Goal: Information Seeking & Learning: Learn about a topic

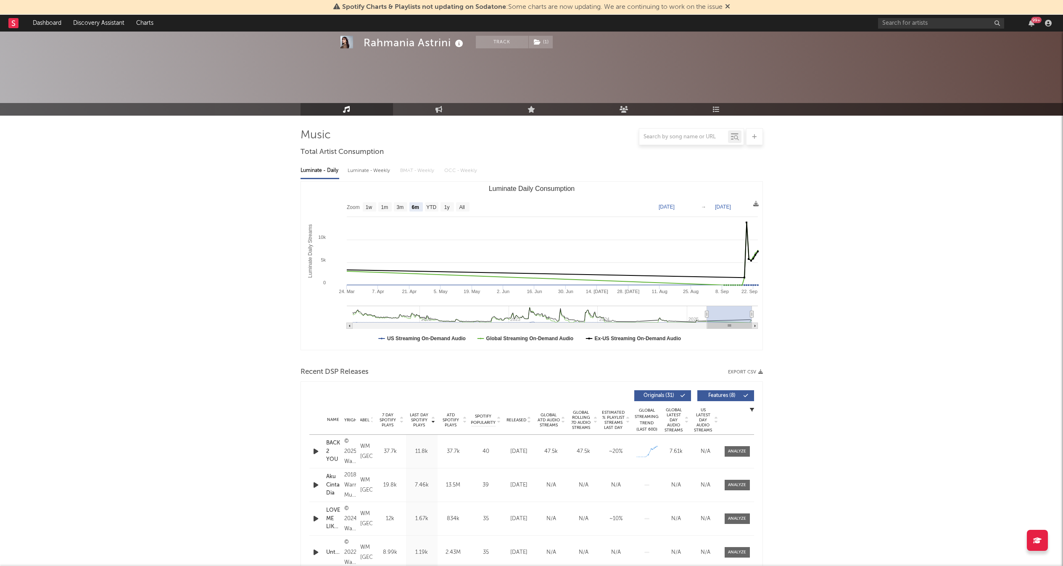
select select "6m"
select select "1w"
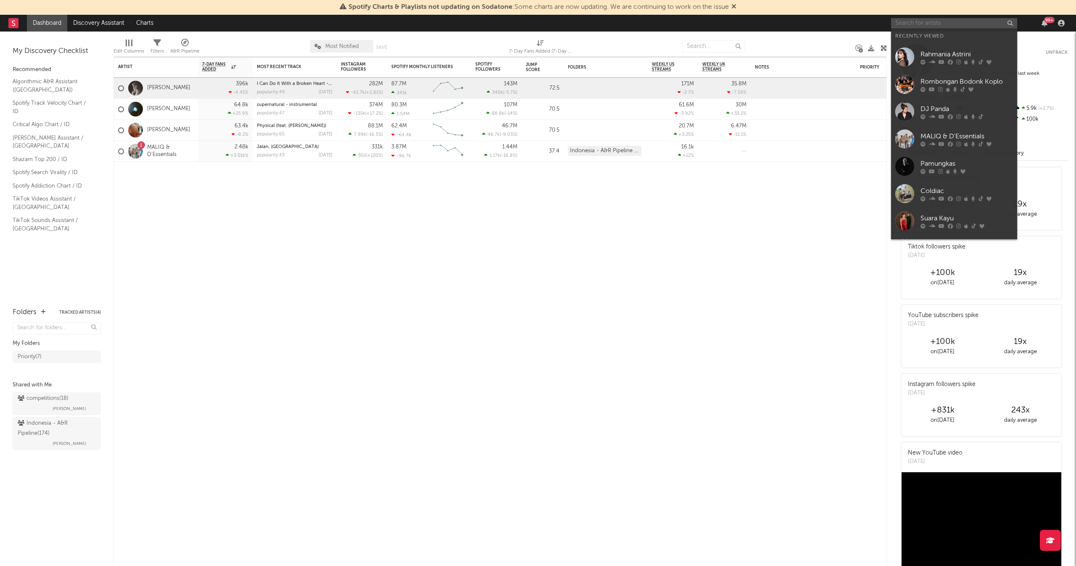
click at [964, 21] on input "text" at bounding box center [954, 23] width 126 height 11
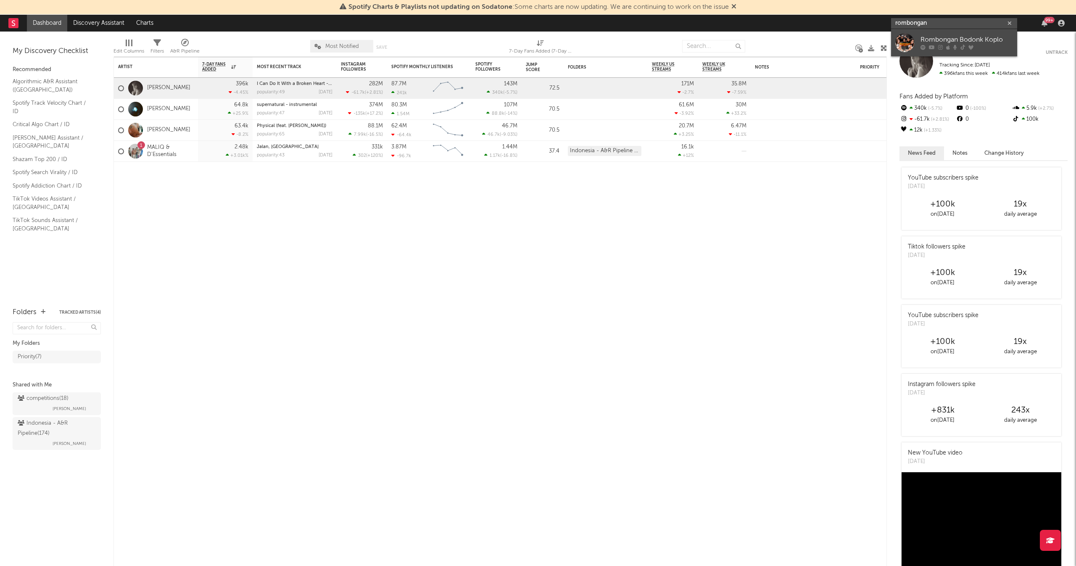
type input "rombongan"
click at [967, 39] on div "Rombongan Bodonk Koplo" at bounding box center [967, 40] width 92 height 10
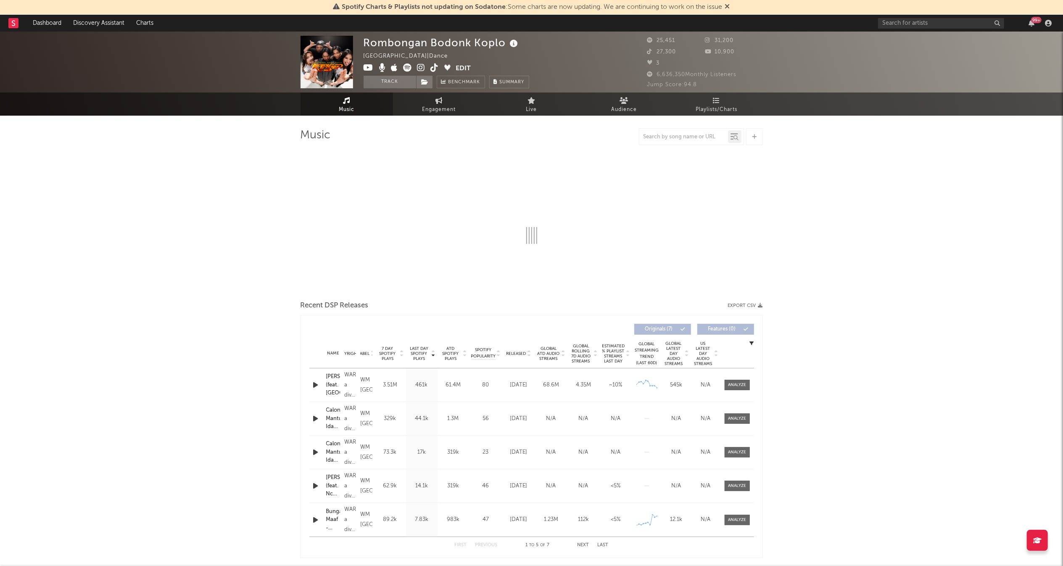
select select "1w"
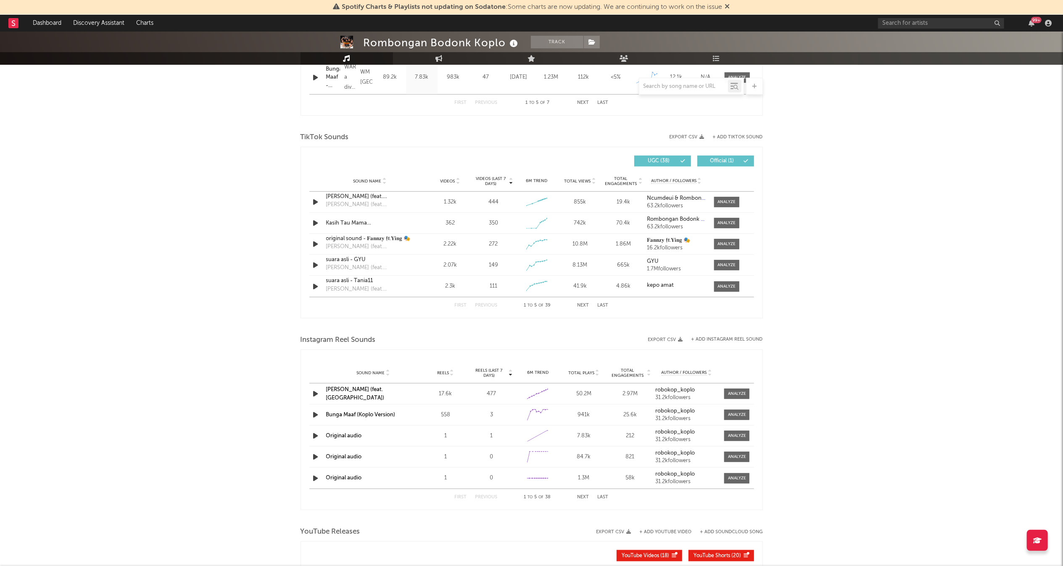
scroll to position [510, 0]
click at [720, 216] on div "Sound Name Kasih Tau Mama ([PERSON_NAME]) Videos 362 Videos (last 7 days) 350 W…" at bounding box center [531, 222] width 445 height 21
click at [724, 220] on div at bounding box center [727, 222] width 18 height 6
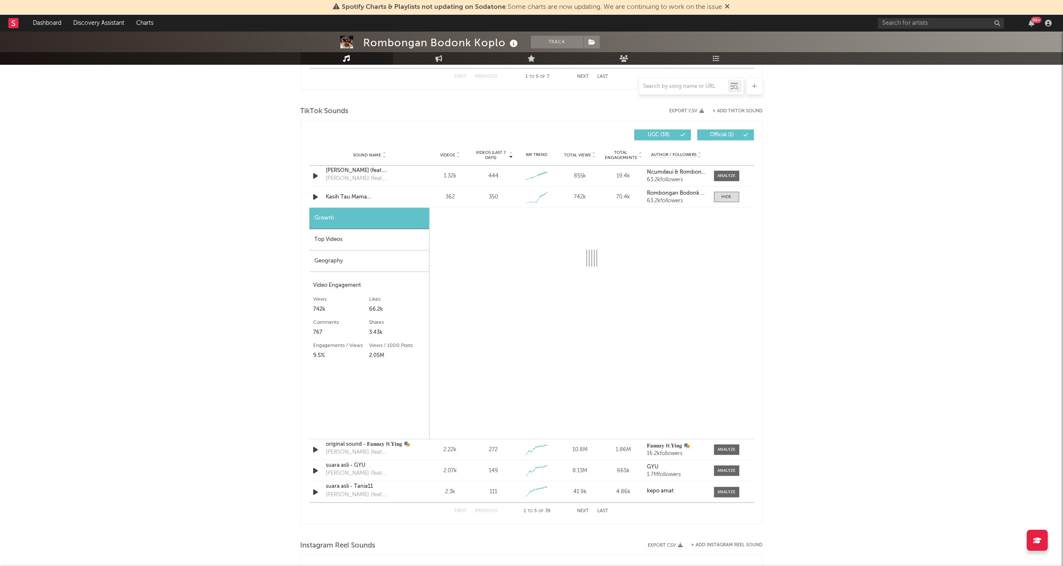
select select "1w"
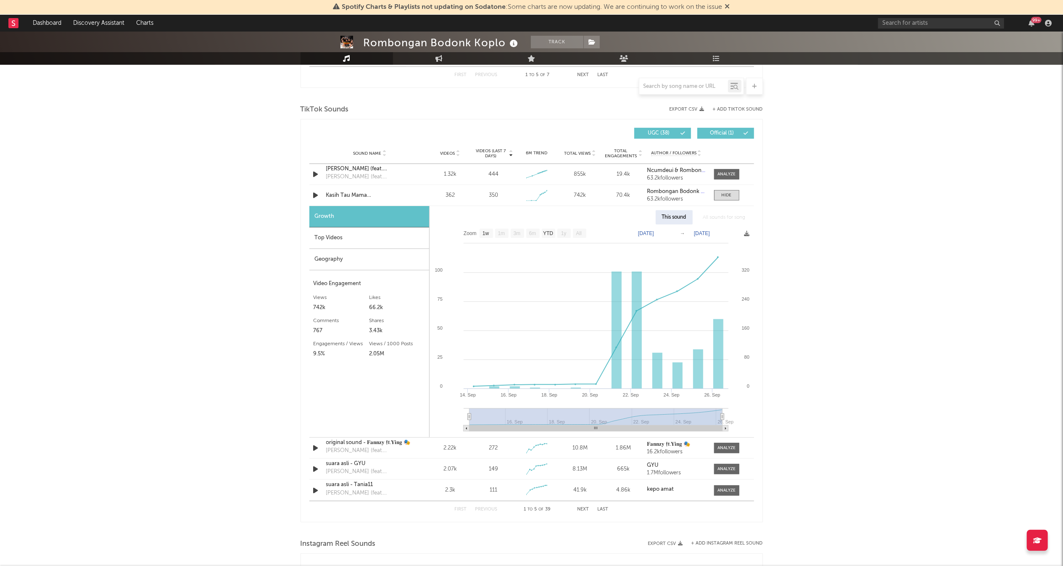
scroll to position [641, 0]
